Goal: Task Accomplishment & Management: Complete application form

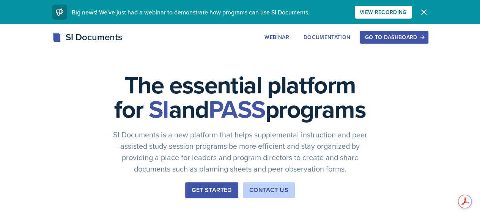
click at [424, 33] on button "Go to Dashboard" at bounding box center [394, 37] width 68 height 13
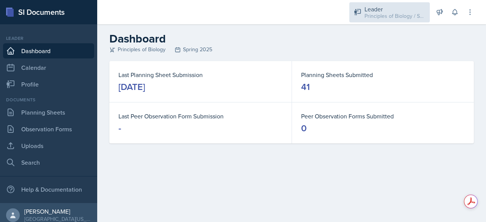
click at [390, 9] on div "Leader" at bounding box center [394, 9] width 61 height 9
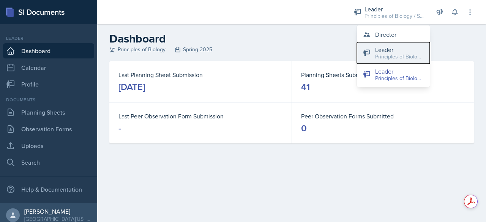
click at [384, 57] on div "Principles of Biology / Fall 2025" at bounding box center [399, 57] width 49 height 8
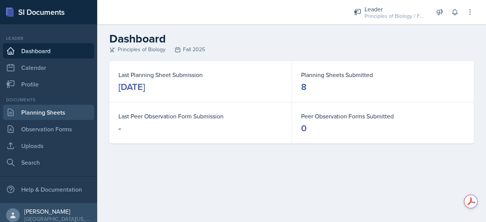
click at [48, 115] on link "Planning Sheets" at bounding box center [48, 112] width 91 height 15
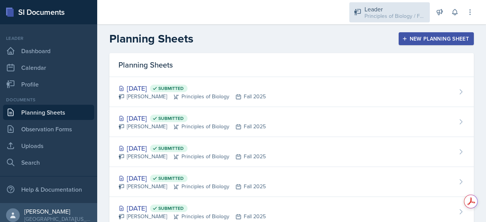
click at [374, 21] on div "Leader Principles of Biology / Fall 2025" at bounding box center [389, 12] width 80 height 20
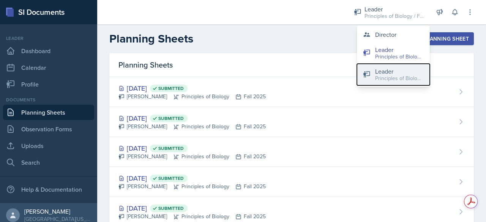
click at [374, 72] on button "Leader Principles of Biology / Spring 2025" at bounding box center [393, 75] width 73 height 22
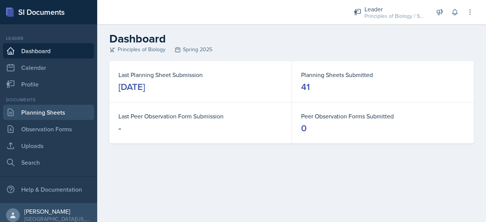
click at [74, 116] on link "Planning Sheets" at bounding box center [48, 112] width 91 height 15
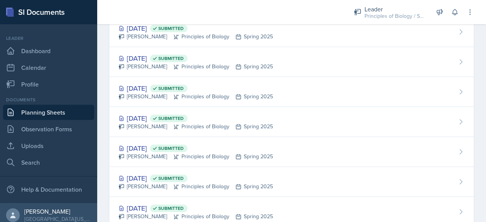
scroll to position [840, 0]
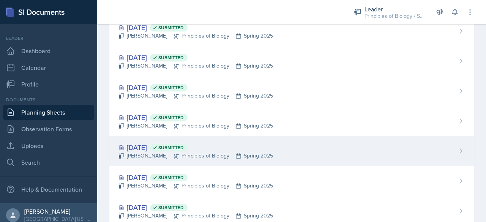
click at [138, 147] on div "[DATE] Submitted" at bounding box center [195, 147] width 154 height 10
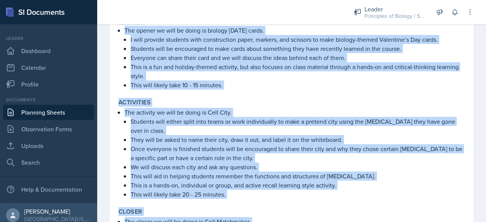
scroll to position [354, 0]
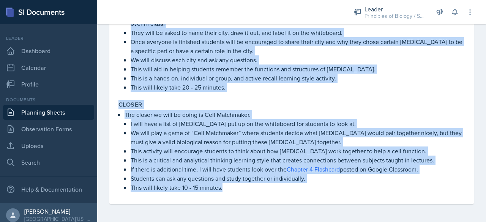
drag, startPoint x: 120, startPoint y: 103, endPoint x: 265, endPoint y: 240, distance: 199.8
click at [265, 222] on html "SI Documents Leader Dashboard Calendar Profile Documents Planning Sheets Observ…" at bounding box center [243, 111] width 486 height 222
copy div "Lorem/Ipsumdo Sitamet Consectet adi elitseddo eiu temporinci ut lab etdolorema …"
click at [65, 113] on link "Planning Sheets" at bounding box center [48, 112] width 91 height 15
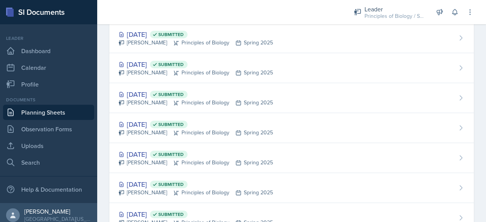
click at [394, 0] on div "Leader Principles of Biology / Spring 2025 Director Leader Principles of Biolog…" at bounding box center [408, 12] width 131 height 24
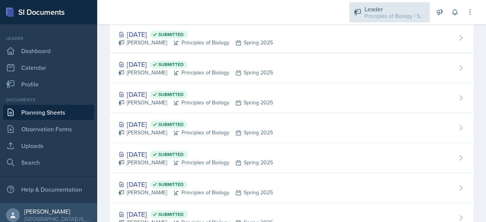
click at [383, 6] on div "Leader" at bounding box center [394, 9] width 61 height 9
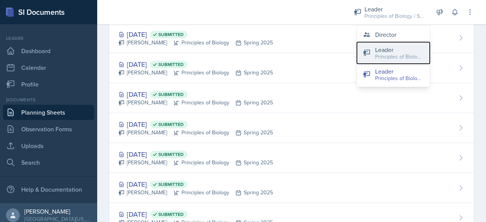
click at [381, 47] on div "Leader" at bounding box center [399, 49] width 49 height 9
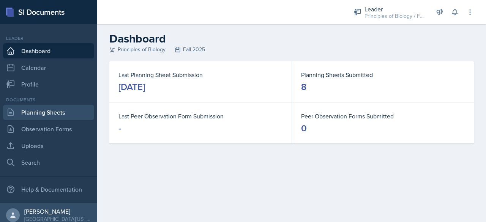
click at [67, 112] on link "Planning Sheets" at bounding box center [48, 112] width 91 height 15
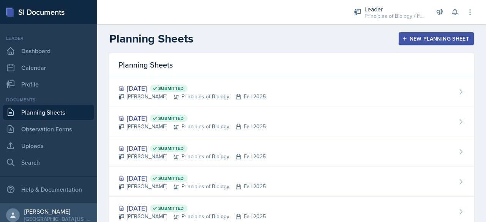
click at [411, 38] on div "New Planning Sheet" at bounding box center [435, 39] width 65 height 6
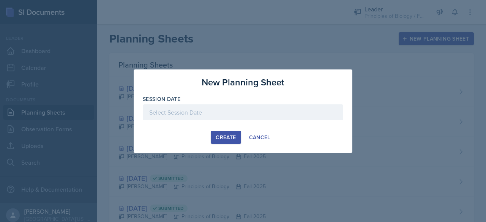
click at [155, 107] on div at bounding box center [243, 112] width 200 height 16
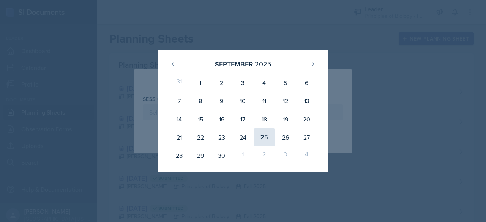
click at [267, 136] on div "25" at bounding box center [264, 137] width 21 height 18
type input "[DATE]"
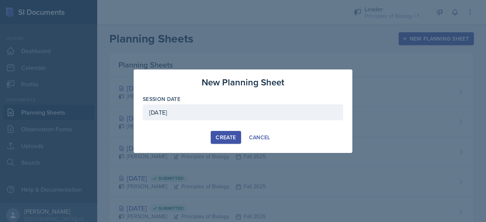
click at [221, 137] on div "Create" at bounding box center [226, 137] width 20 height 6
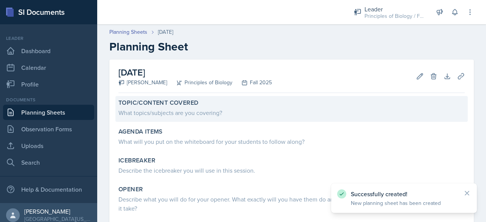
click at [210, 111] on div "What topics/subjects are you covering?" at bounding box center [291, 112] width 346 height 9
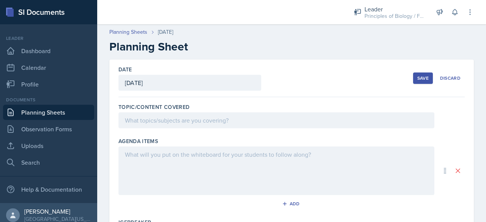
click at [187, 124] on div at bounding box center [276, 120] width 316 height 16
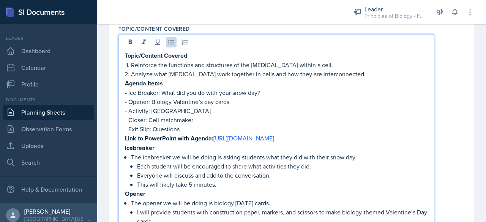
scroll to position [77, 0]
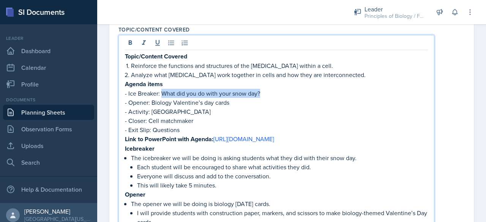
drag, startPoint x: 260, startPoint y: 91, endPoint x: 163, endPoint y: 92, distance: 97.2
click at [163, 92] on p "- Ice Breaker: What did you do with your snow day?" at bounding box center [276, 93] width 303 height 9
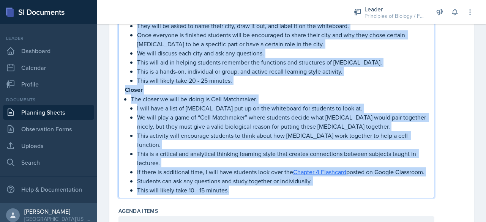
scroll to position [384, 0]
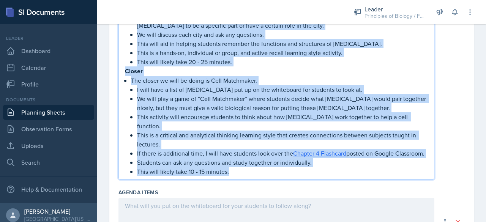
drag, startPoint x: 126, startPoint y: 64, endPoint x: 261, endPoint y: 174, distance: 174.2
copy div "Loremi dolor - Sit Ametcon: - Adipis: Elitsed Doeiusmod’t inc utlab - Etdolore:…"
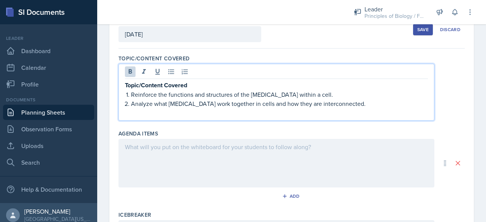
scroll to position [52, 0]
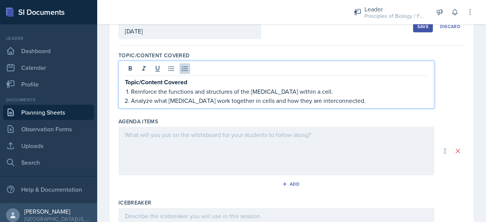
click at [181, 142] on div at bounding box center [276, 151] width 316 height 49
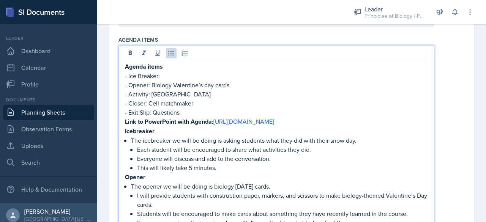
scroll to position [111, 0]
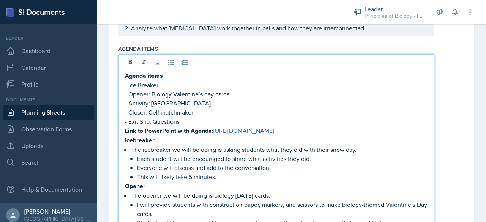
click at [176, 85] on p "- Ice Breaker:" at bounding box center [276, 84] width 303 height 9
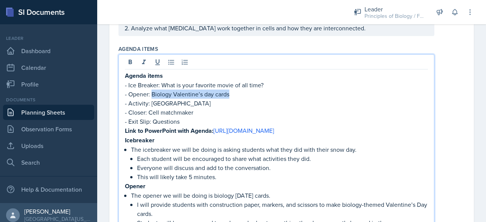
drag, startPoint x: 232, startPoint y: 95, endPoint x: 152, endPoint y: 95, distance: 79.7
click at [152, 95] on p "- Opener: Biology Valentine’s day cards" at bounding box center [276, 94] width 303 height 9
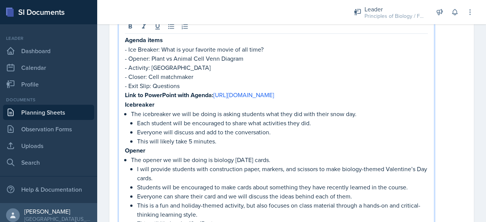
scroll to position [148, 0]
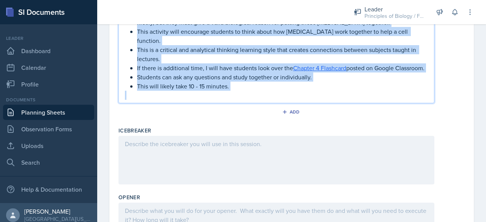
drag, startPoint x: 125, startPoint y: 101, endPoint x: 246, endPoint y: 115, distance: 121.8
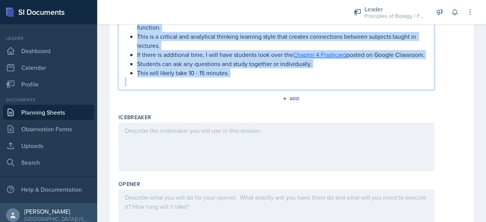
scroll to position [481, 0]
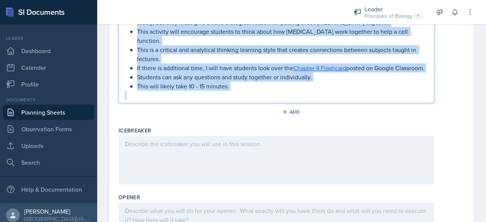
copy div "Loremipsum Dol sitametcon ad elit se doeiu te incidi utlabore etdo magn ali eni…"
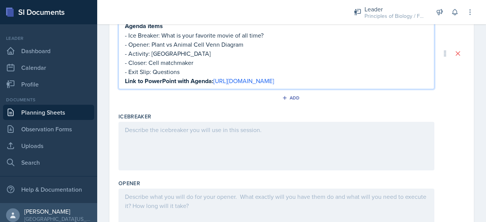
click at [159, 130] on p at bounding box center [276, 129] width 303 height 9
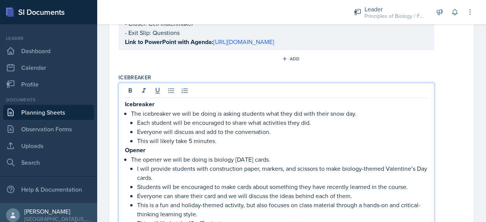
scroll to position [184, 0]
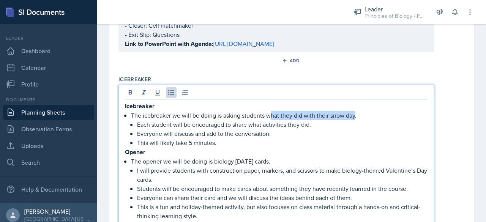
drag, startPoint x: 354, startPoint y: 113, endPoint x: 269, endPoint y: 114, distance: 85.4
click at [269, 114] on p "The icebreaker we will be doing is asking students what they did with their sno…" at bounding box center [279, 115] width 297 height 9
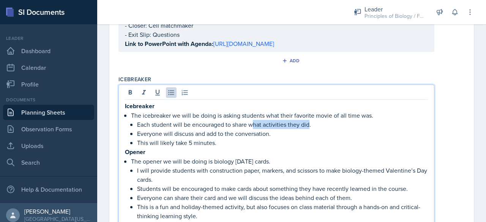
drag, startPoint x: 308, startPoint y: 122, endPoint x: 252, endPoint y: 121, distance: 56.2
click at [252, 121] on p "Each student will be encouraged to share what activities they did." at bounding box center [282, 124] width 291 height 9
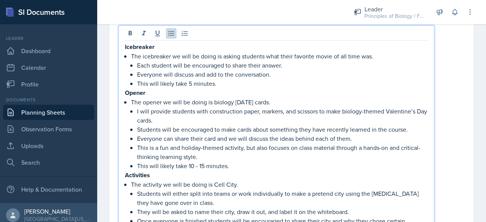
scroll to position [244, 0]
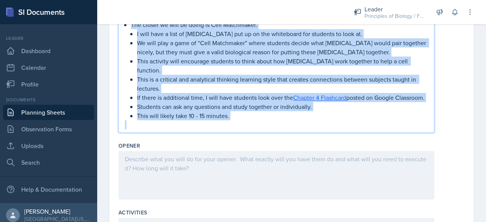
drag, startPoint x: 125, startPoint y: 90, endPoint x: 240, endPoint y: 154, distance: 132.2
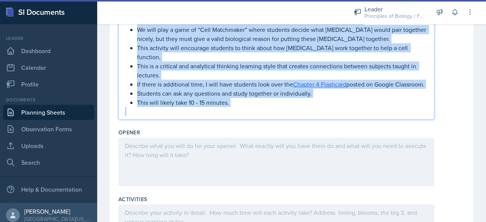
scroll to position [491, 0]
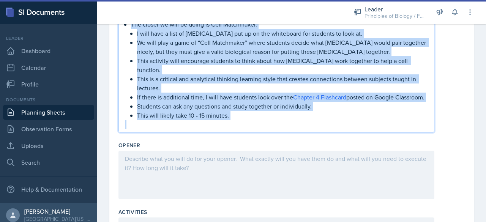
copy div "Loremi Dol sitame co adip el seddo ei tempori Utlaboree'd Mag aliqu. E admi ven…"
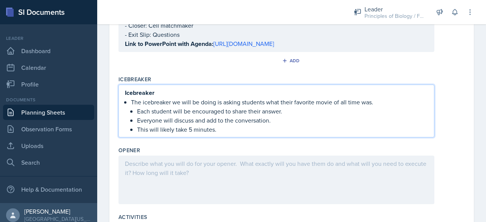
scroll to position [175, 0]
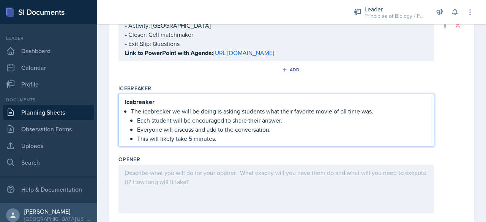
click at [175, 107] on p "The icebreaker we will be doing is asking students what their favorite movie of…" at bounding box center [279, 111] width 297 height 9
click at [160, 98] on p "Icebreaker" at bounding box center [276, 101] width 303 height 9
click at [130, 108] on div "The icebreaker we will be doing is asking students what their favorite movie of…" at bounding box center [276, 120] width 303 height 46
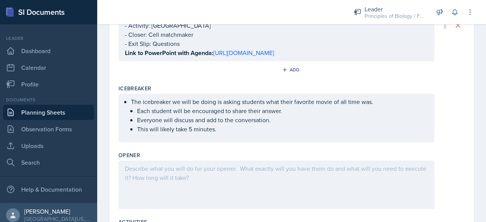
click at [136, 134] on div "The icebreaker we will be doing is asking students what their favorite movie of…" at bounding box center [276, 118] width 316 height 49
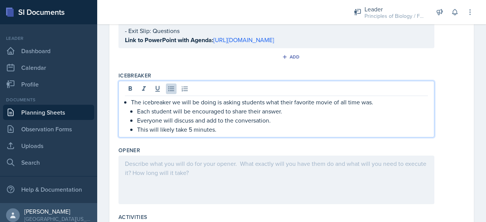
click at [171, 175] on div at bounding box center [276, 180] width 316 height 49
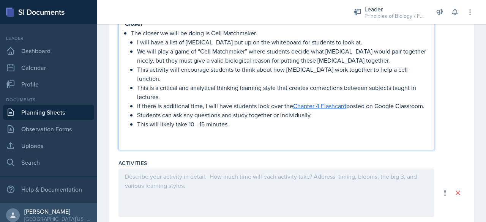
scroll to position [518, 0]
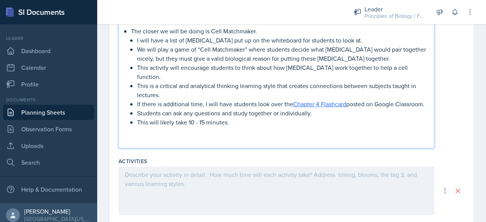
click at [131, 138] on p at bounding box center [276, 140] width 303 height 9
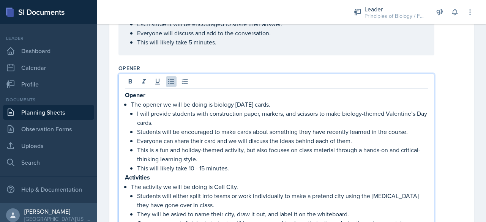
scroll to position [306, 0]
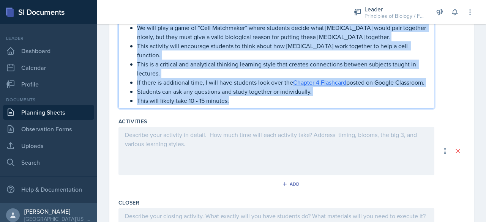
drag, startPoint x: 124, startPoint y: 132, endPoint x: 285, endPoint y: 174, distance: 166.2
copy div "Loremipsum Dol sitametc ad elit se doeiu te Inci Utla. Etdolore magn aliqua eni…"
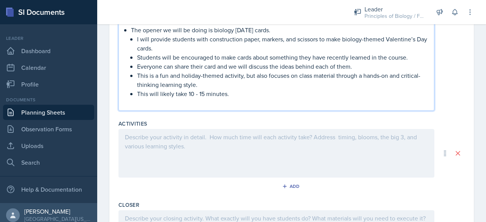
scroll to position [324, 0]
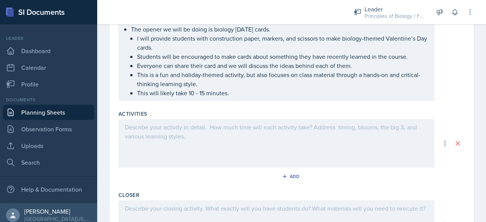
click at [161, 138] on div at bounding box center [276, 143] width 316 height 49
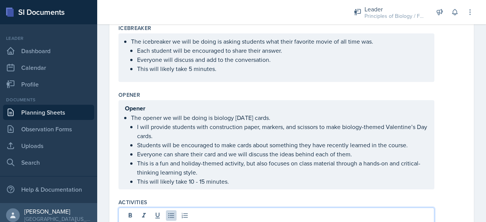
click at [152, 109] on p "Opener" at bounding box center [276, 108] width 303 height 9
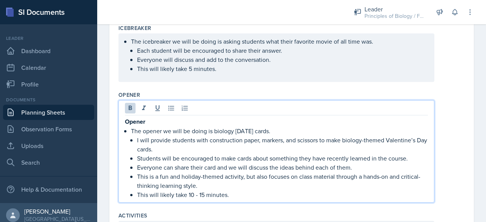
scroll to position [249, 0]
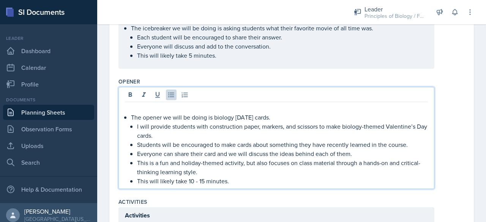
click at [131, 116] on div "The opener we will be doing is biology [DATE] cards. I will provide students wi…" at bounding box center [276, 145] width 303 height 82
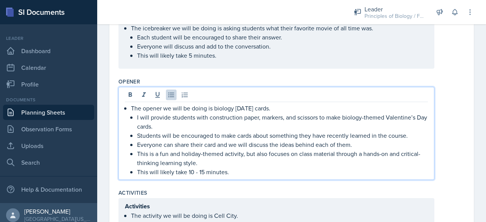
drag, startPoint x: 292, startPoint y: 107, endPoint x: 213, endPoint y: 108, distance: 78.6
click at [213, 108] on p "The opener we will be doing is biology [DATE] cards." at bounding box center [279, 108] width 297 height 9
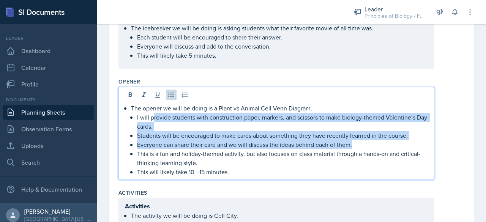
drag, startPoint x: 352, startPoint y: 144, endPoint x: 153, endPoint y: 117, distance: 201.1
click at [153, 117] on ul "I will provide students with construction paper, markers, and scissors to make …" at bounding box center [282, 145] width 291 height 64
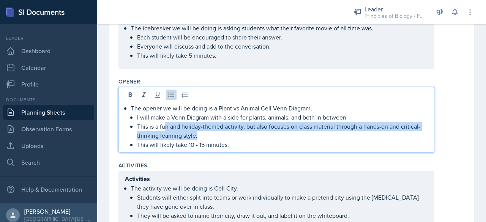
drag, startPoint x: 206, startPoint y: 135, endPoint x: 166, endPoint y: 124, distance: 41.9
click at [166, 124] on p "This is a fun and holiday-themed activity, but also focuses on class material t…" at bounding box center [282, 131] width 291 height 18
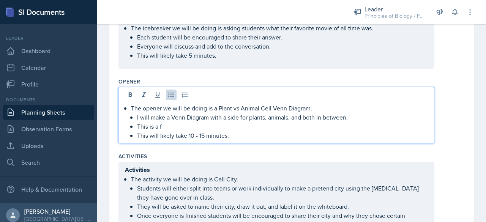
click at [227, 113] on p "I will make a Venn Diagram with a side for plants, animals, and both in between." at bounding box center [282, 117] width 291 height 9
click at [230, 115] on p "I will make a Venn Diagram with a side for plants, animals, and both in between." at bounding box center [282, 117] width 291 height 9
click at [162, 126] on p "This is a f" at bounding box center [282, 126] width 291 height 9
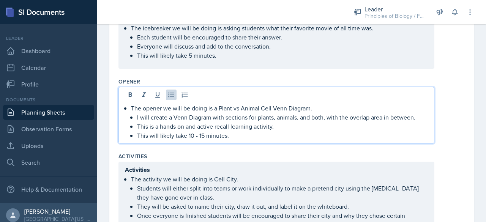
click at [173, 126] on p "This is a hands on and active recall learning activity." at bounding box center [282, 126] width 291 height 9
click at [422, 116] on p "I will create a Venn Diagram with sections for plants, animals, and both, with …" at bounding box center [282, 117] width 291 height 9
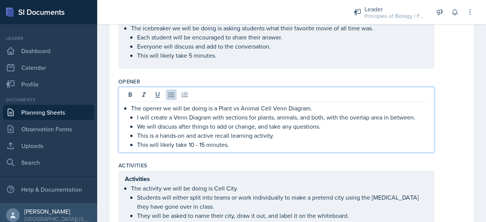
click at [225, 132] on p "This is a hands-on and active recall learning activity." at bounding box center [282, 135] width 291 height 9
click at [211, 126] on p "We will discuss after things to add or change, and take any questions." at bounding box center [282, 126] width 291 height 9
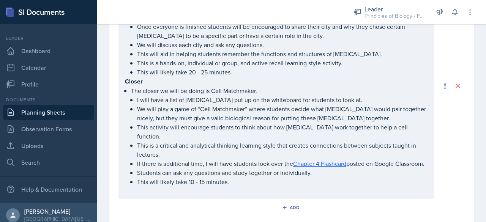
scroll to position [447, 0]
drag, startPoint x: 124, startPoint y: 79, endPoint x: 243, endPoint y: 182, distance: 157.5
click at [243, 182] on div "Activities The activity we will be doing is Cell City. Students will either spl…" at bounding box center [276, 86] width 316 height 226
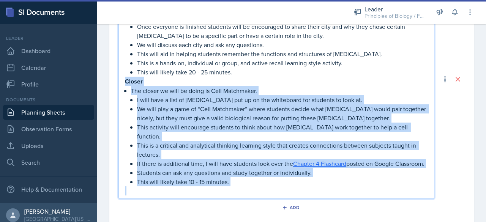
drag, startPoint x: 125, startPoint y: 79, endPoint x: 262, endPoint y: 186, distance: 174.0
click at [262, 186] on div "Activities The activity we will be doing is Cell City. Students will either spl…" at bounding box center [276, 85] width 303 height 219
copy div "Closer The closer we will be doing is Cell Matchmaker. I will have a list of [M…"
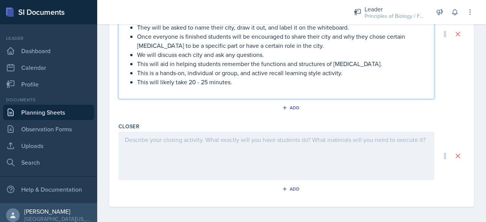
scroll to position [428, 0]
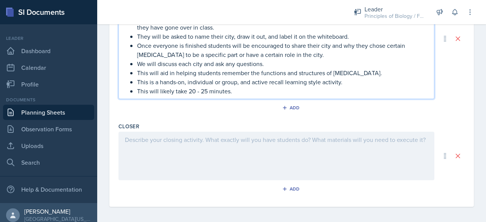
click at [170, 144] on div at bounding box center [276, 156] width 316 height 49
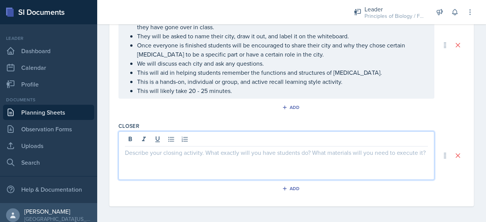
paste div
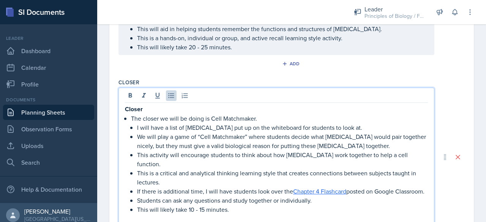
scroll to position [505, 0]
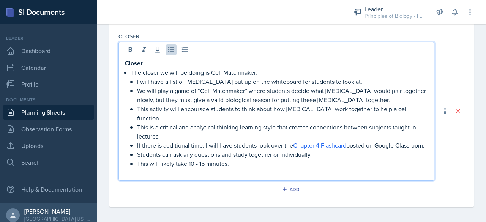
click at [137, 172] on p at bounding box center [276, 172] width 303 height 9
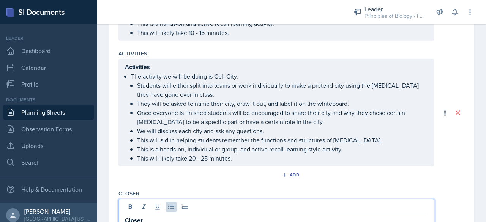
scroll to position [347, 0]
click at [163, 68] on p "Activities" at bounding box center [276, 67] width 303 height 9
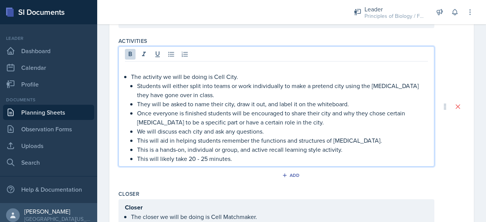
click at [132, 77] on p "The activity we will be doing is Cell City." at bounding box center [279, 76] width 297 height 9
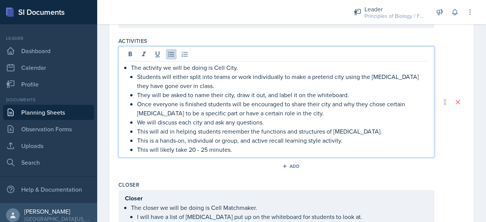
click at [203, 100] on p "Once everyone is finished students will be encouraged to share their city and w…" at bounding box center [282, 108] width 291 height 18
click at [221, 119] on p "We will discuss each city and ask any questions." at bounding box center [282, 122] width 291 height 9
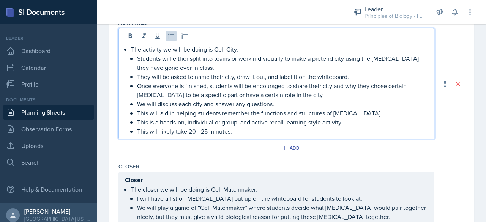
scroll to position [389, 0]
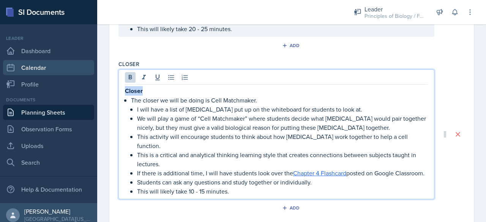
drag, startPoint x: 158, startPoint y: 88, endPoint x: 83, endPoint y: 74, distance: 75.3
click at [83, 74] on div "SI Documents Leader Dashboard Calendar Profile Documents Planning Sheets Observ…" at bounding box center [243, 111] width 486 height 222
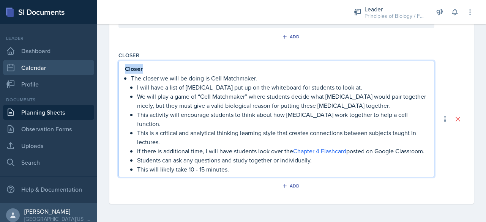
scroll to position [455, 0]
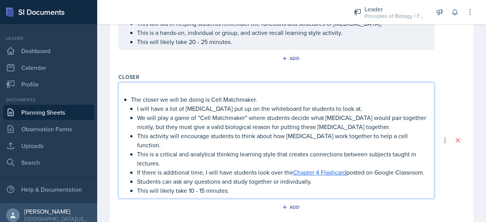
click at [132, 96] on p "The closer we will be doing is Cell Matchmaker." at bounding box center [279, 99] width 297 height 9
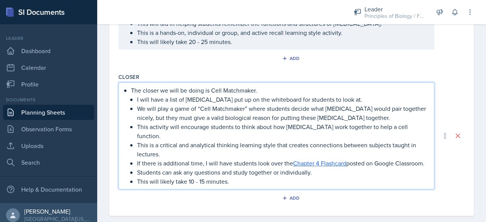
scroll to position [0, 0]
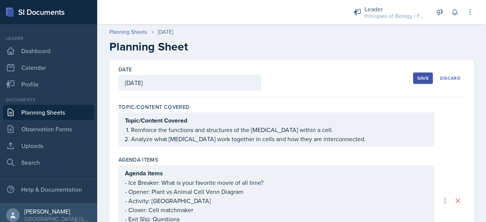
click at [418, 78] on div "Save" at bounding box center [422, 78] width 11 height 6
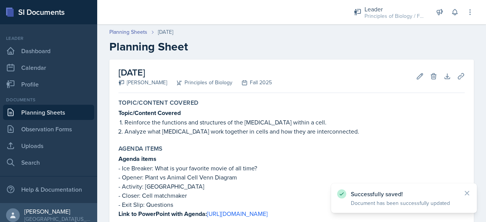
click at [51, 112] on link "Planning Sheets" at bounding box center [48, 112] width 91 height 15
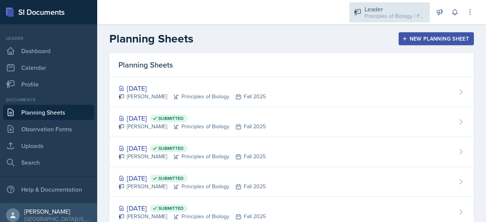
click at [409, 10] on div "Leader" at bounding box center [394, 9] width 61 height 9
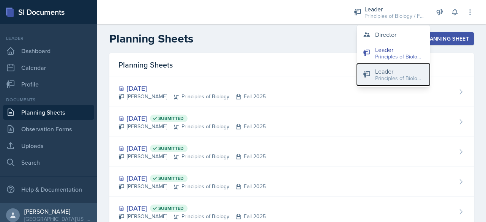
click at [380, 72] on div "Leader" at bounding box center [399, 71] width 49 height 9
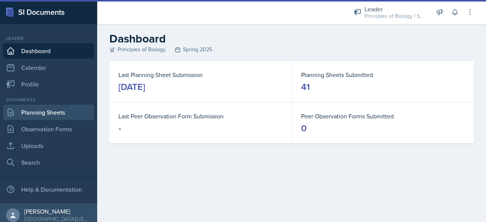
click at [61, 110] on link "Planning Sheets" at bounding box center [48, 112] width 91 height 15
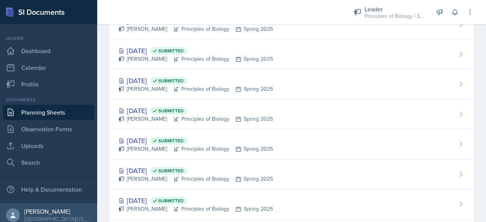
scroll to position [811, 0]
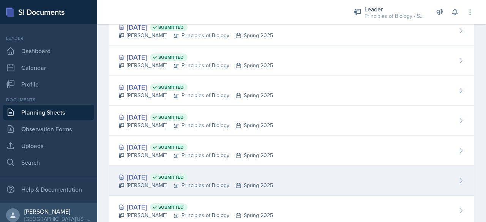
click at [143, 176] on div "[DATE] Submitted" at bounding box center [195, 177] width 154 height 10
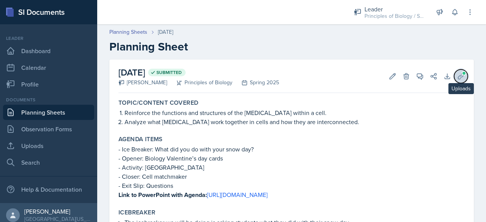
click at [457, 73] on icon at bounding box center [461, 76] width 8 height 8
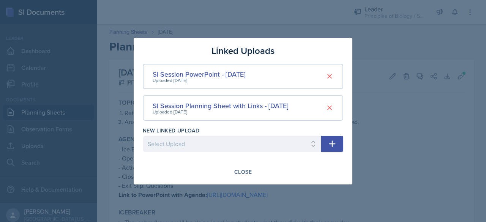
click at [121, 140] on div at bounding box center [243, 111] width 486 height 222
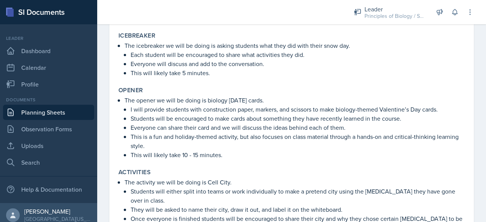
scroll to position [178, 0]
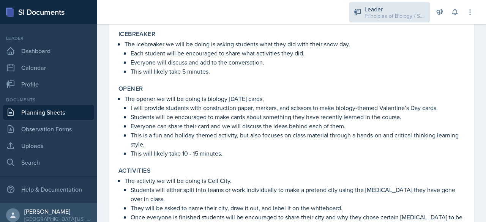
click at [385, 14] on div "Principles of Biology / Spring 2025" at bounding box center [394, 16] width 61 height 8
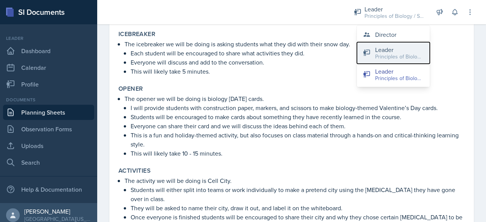
click at [387, 53] on div "Principles of Biology / Fall 2025" at bounding box center [399, 57] width 49 height 8
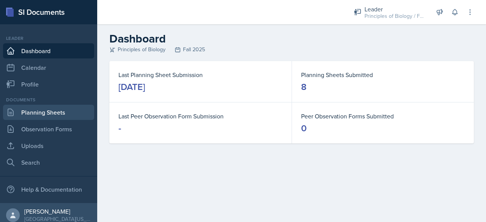
click at [48, 117] on link "Planning Sheets" at bounding box center [48, 112] width 91 height 15
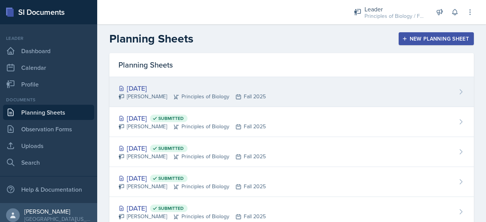
click at [160, 88] on div "[DATE]" at bounding box center [191, 88] width 147 height 10
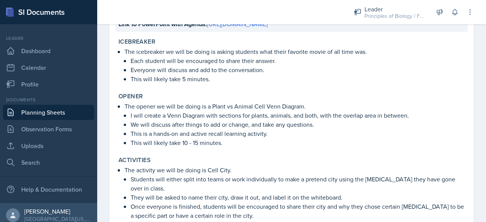
scroll to position [206, 0]
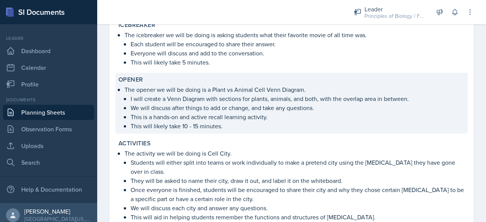
click at [129, 98] on li "The opener we will be doing is a Plant vs Animal Cell Venn Diagram. I will crea…" at bounding box center [294, 108] width 340 height 46
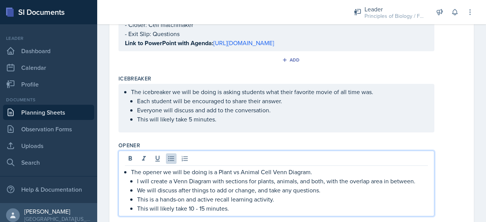
click at [162, 186] on p "We will discuss after things to add or change, and take any questions." at bounding box center [282, 190] width 291 height 9
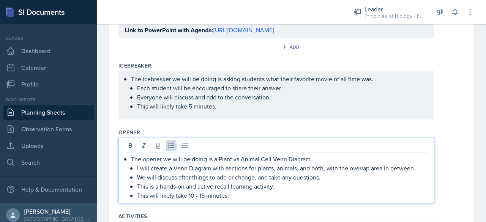
scroll to position [231, 0]
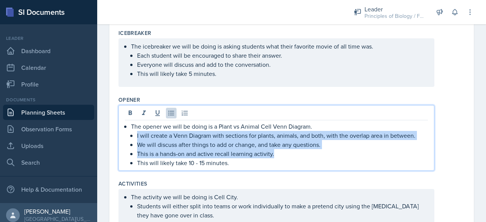
drag, startPoint x: 136, startPoint y: 134, endPoint x: 276, endPoint y: 151, distance: 141.1
click at [276, 151] on li "The opener we will be doing is a Plant vs Animal Cell Venn Diagram. I will crea…" at bounding box center [279, 145] width 297 height 46
copy ul "I will create a Venn Diagram with sections for plants, animals, and both, with …"
click at [48, 148] on link "Uploads" at bounding box center [48, 145] width 91 height 15
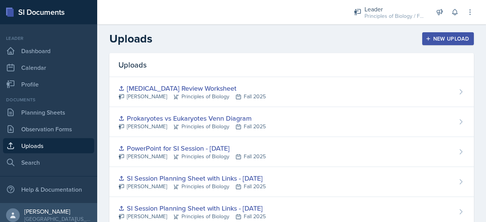
click at [443, 40] on div "New Upload" at bounding box center [448, 39] width 42 height 6
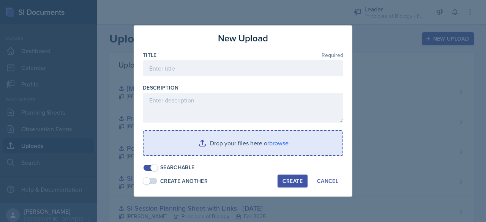
click at [282, 142] on input "file" at bounding box center [242, 143] width 199 height 24
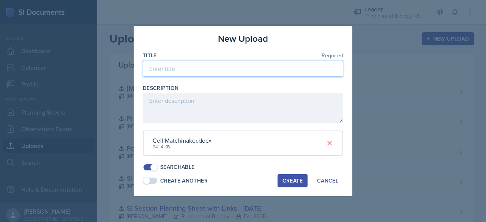
click at [206, 70] on input at bounding box center [243, 69] width 200 height 16
type input "Cell Match Maker"
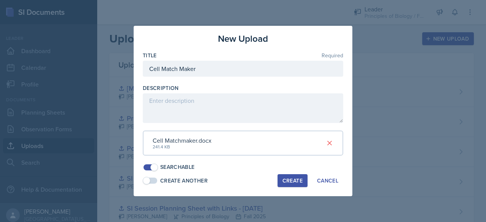
click at [284, 180] on div "Create" at bounding box center [292, 181] width 20 height 6
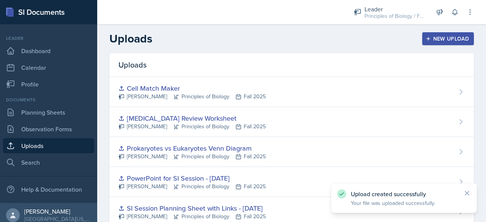
click at [437, 38] on div "New Upload" at bounding box center [448, 39] width 42 height 6
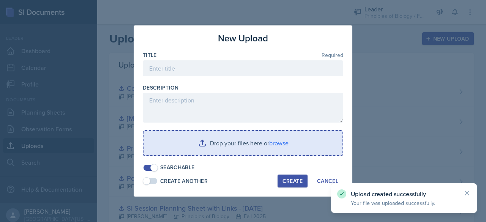
click at [235, 138] on input "file" at bounding box center [242, 143] width 199 height 24
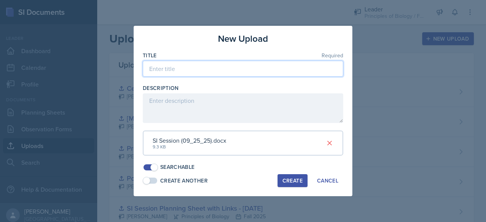
click at [197, 73] on input at bounding box center [243, 69] width 200 height 16
type input "SI Session Planning Sheet with Links - [DATE]"
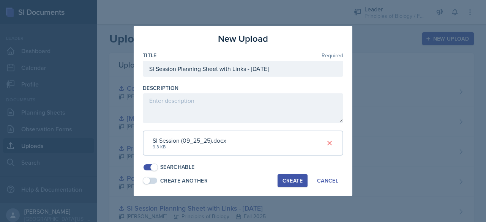
click at [299, 183] on div "Create" at bounding box center [292, 181] width 20 height 6
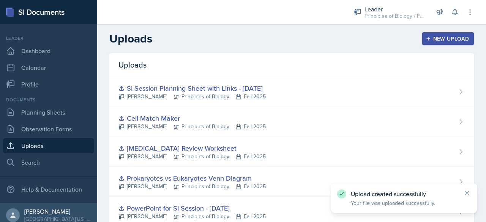
click at [454, 37] on div "New Upload" at bounding box center [448, 39] width 42 height 6
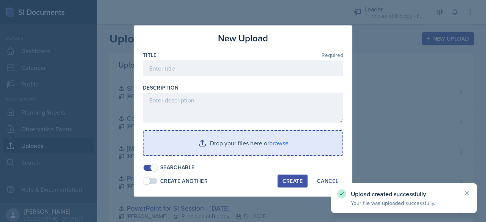
click at [278, 143] on input "file" at bounding box center [242, 143] width 199 height 24
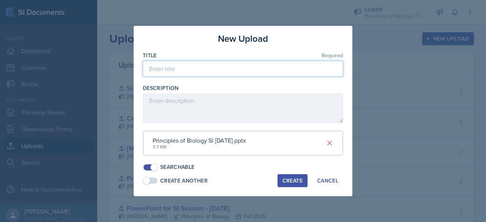
click at [184, 70] on input at bounding box center [243, 69] width 200 height 16
type input "PowerPoint for SI Session - [DATE]"
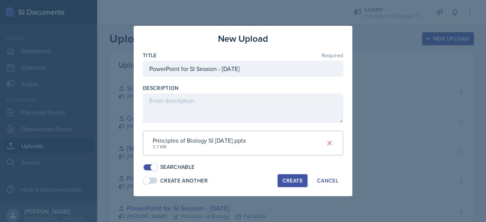
click at [286, 179] on div "Create" at bounding box center [292, 181] width 20 height 6
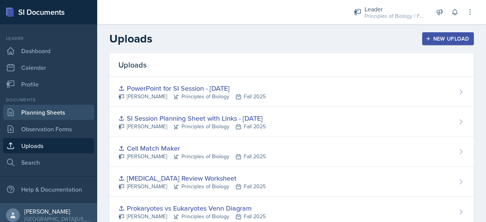
click at [28, 111] on link "Planning Sheets" at bounding box center [48, 112] width 91 height 15
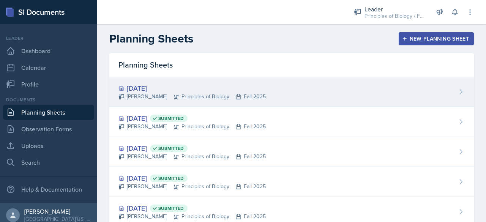
click at [186, 95] on div "[PERSON_NAME] Principles of Biology Fall 2025" at bounding box center [191, 97] width 147 height 8
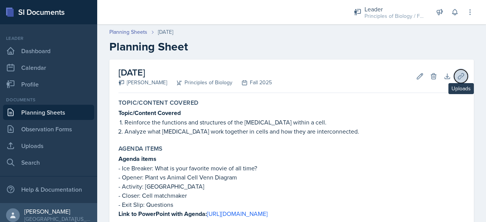
click at [457, 72] on icon at bounding box center [461, 76] width 8 height 8
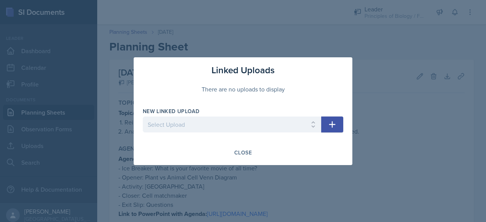
click at [272, 116] on div "New Linked Upload Select Upload SI Planning Sheet with Links - [DATE] PowerPoin…" at bounding box center [232, 123] width 178 height 33
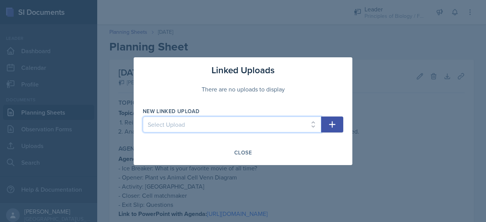
click at [269, 120] on select "Select Upload SI Planning Sheet with Links - [DATE] PowerPoint for SI Session -…" at bounding box center [232, 125] width 178 height 16
select select "781e5f32-c471-41d1-985d-90aa380ff2b0"
click at [143, 117] on select "Select Upload SI Planning Sheet with Links - [DATE] PowerPoint for SI Session -…" at bounding box center [232, 125] width 178 height 16
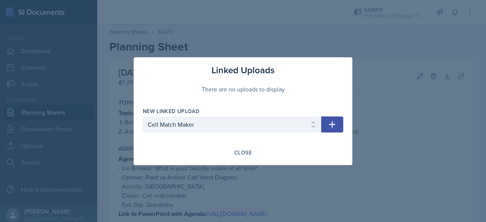
click at [336, 128] on icon "button" at bounding box center [332, 124] width 9 height 9
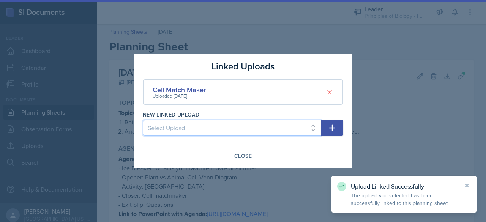
click at [253, 129] on select "Select Upload SI Planning Sheet with Links - [DATE] PowerPoint for SI Session -…" at bounding box center [232, 128] width 178 height 16
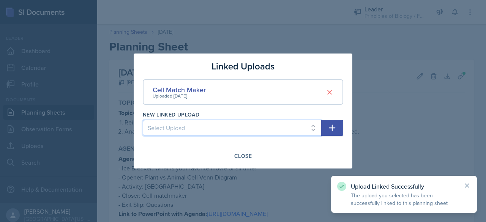
select select "0ddea3a1-9cd9-467f-bd4d-935994ac76f6"
click at [143, 120] on select "Select Upload SI Planning Sheet with Links - [DATE] PowerPoint for SI Session -…" at bounding box center [232, 128] width 178 height 16
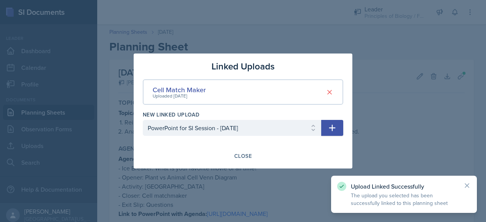
click at [336, 125] on icon "button" at bounding box center [332, 127] width 9 height 9
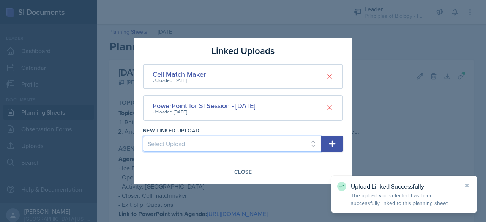
click at [198, 143] on select "Select Upload SI Planning Sheet with Links - [DATE] PowerPoint for SI Session -…" at bounding box center [232, 144] width 178 height 16
select select "884c8fc2-3e7a-4376-b3e8-490112175b92"
click at [143, 136] on select "Select Upload SI Planning Sheet with Links - [DATE] PowerPoint for SI Session -…" at bounding box center [232, 144] width 178 height 16
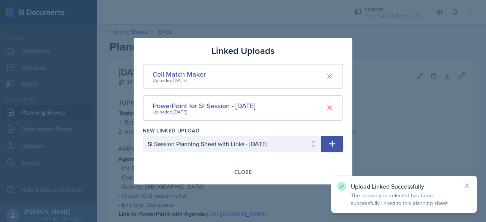
click at [330, 143] on icon "button" at bounding box center [332, 143] width 9 height 9
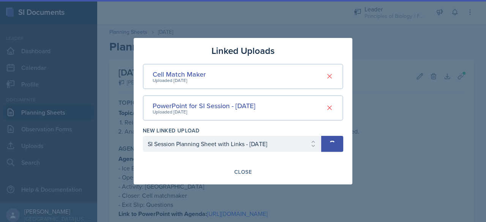
select select
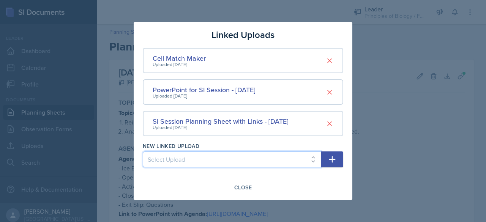
click at [292, 157] on select "Select Upload SI Planning Sheet with Links - [DATE] PowerPoint for SI Session -…" at bounding box center [232, 159] width 178 height 16
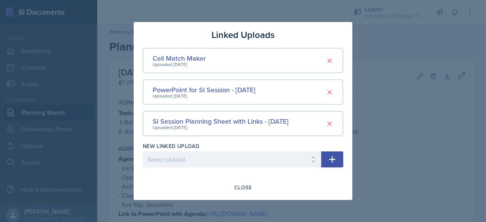
click at [440, 161] on div at bounding box center [243, 111] width 486 height 222
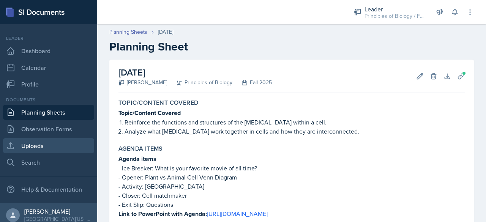
click at [61, 142] on link "Uploads" at bounding box center [48, 145] width 91 height 15
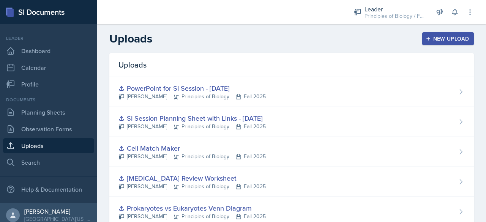
click at [430, 43] on button "New Upload" at bounding box center [448, 38] width 52 height 13
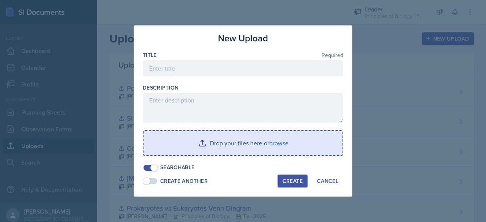
click at [252, 144] on input "file" at bounding box center [242, 143] width 199 height 24
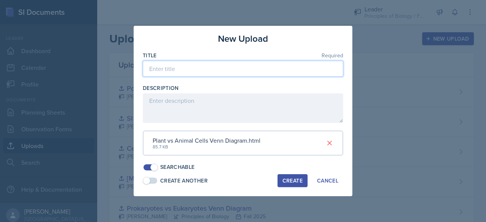
click at [191, 74] on input at bounding box center [243, 69] width 200 height 16
type input "Plant vs Animal Cell Venn Diagram"
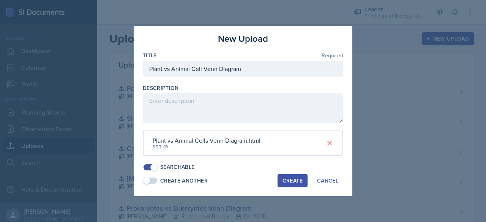
click at [292, 182] on div "Create" at bounding box center [292, 181] width 20 height 6
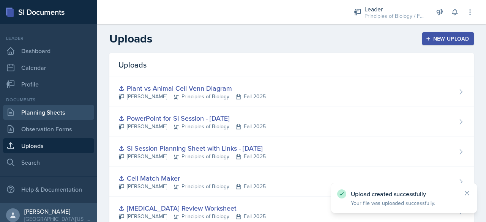
click at [26, 108] on link "Planning Sheets" at bounding box center [48, 112] width 91 height 15
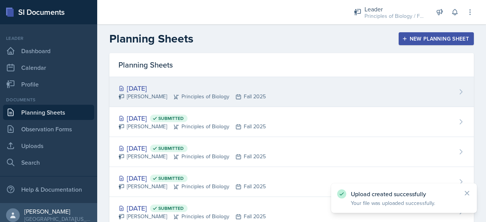
click at [131, 98] on div "[PERSON_NAME] Principles of Biology Fall 2025" at bounding box center [191, 97] width 147 height 8
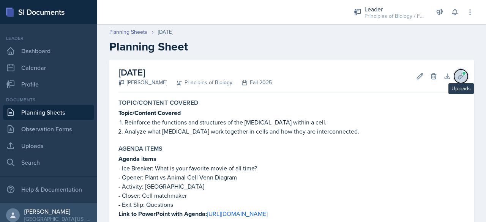
click at [457, 78] on icon at bounding box center [461, 76] width 8 height 8
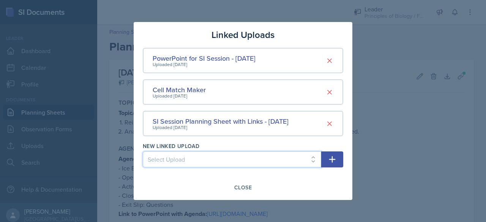
click at [232, 167] on select "Select Upload SI Planning Sheet with Links - [DATE] PowerPoint for SI Session -…" at bounding box center [232, 159] width 178 height 16
select select "dfefddef-0944-41f9-8561-8c9972bc9249"
click at [143, 151] on select "Select Upload SI Planning Sheet with Links - [DATE] PowerPoint for SI Session -…" at bounding box center [232, 159] width 178 height 16
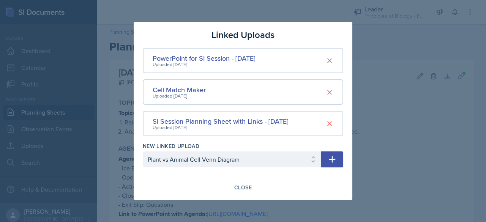
click at [333, 157] on icon "button" at bounding box center [332, 159] width 9 height 9
select select
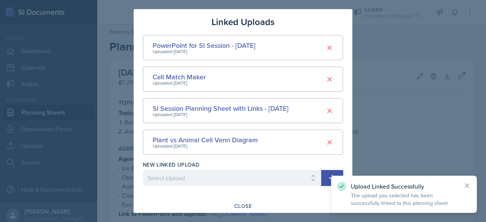
click at [254, 201] on div "Close" at bounding box center [243, 206] width 200 height 13
click at [246, 203] on div "Close" at bounding box center [242, 206] width 17 height 6
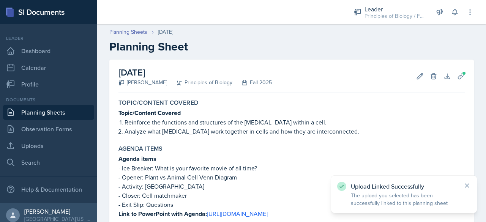
scroll to position [376, 0]
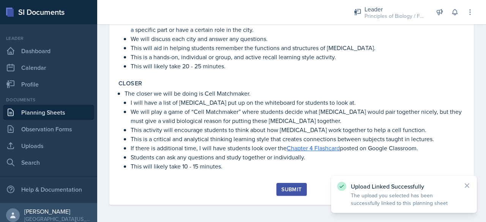
click at [291, 190] on div "Submit" at bounding box center [291, 189] width 20 height 6
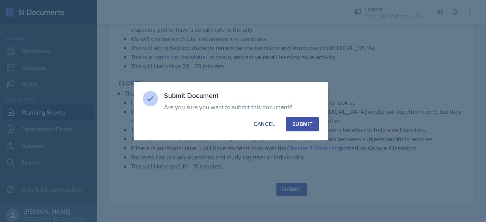
click at [311, 127] on div "Submit" at bounding box center [302, 124] width 20 height 8
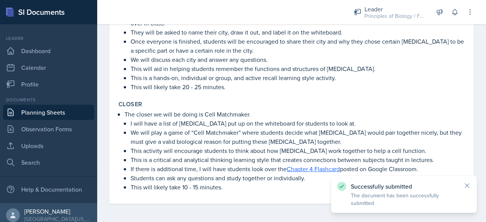
scroll to position [354, 0]
